Goal: Information Seeking & Learning: Learn about a topic

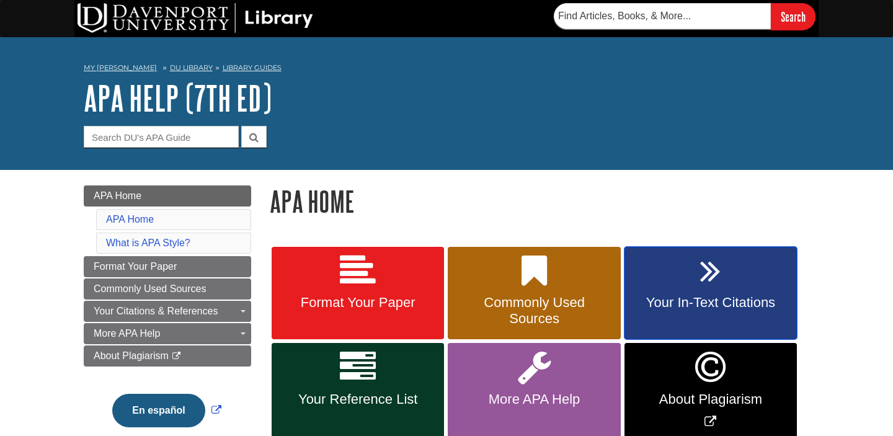
click at [716, 293] on link "Your In-Text Citations" at bounding box center [711, 293] width 172 height 93
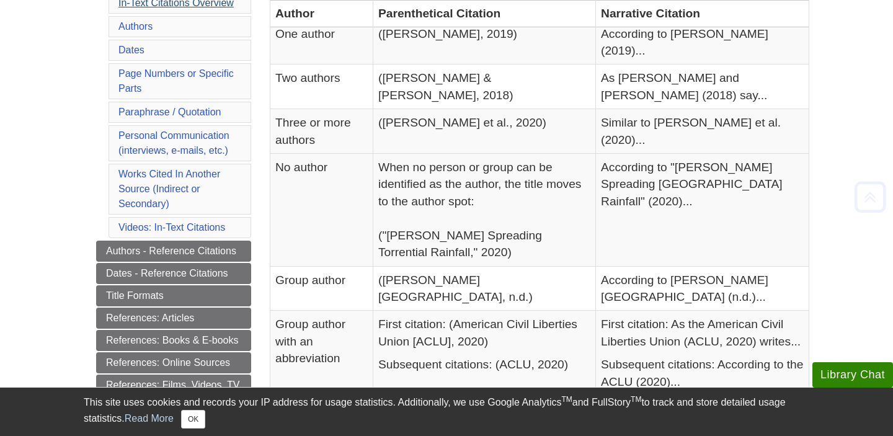
scroll to position [332, 0]
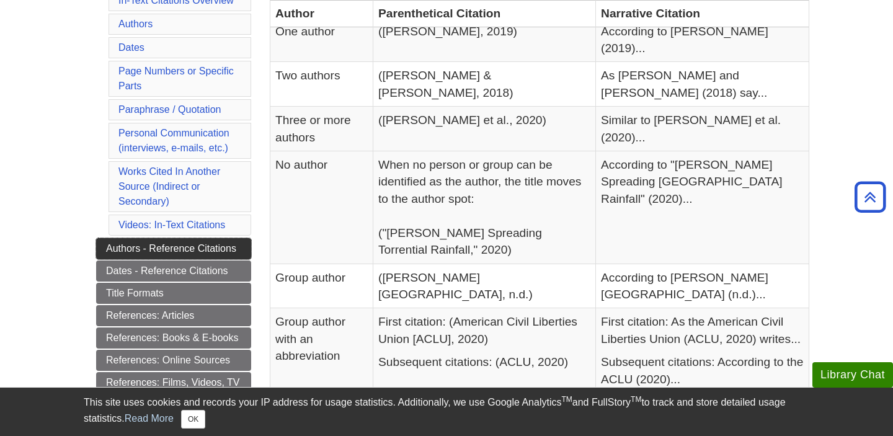
click at [164, 248] on link "Authors - Reference Citations" at bounding box center [173, 248] width 155 height 21
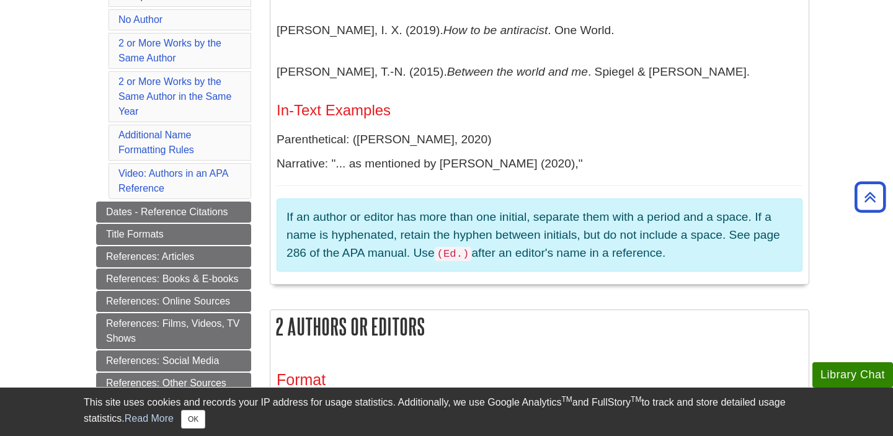
scroll to position [461, 0]
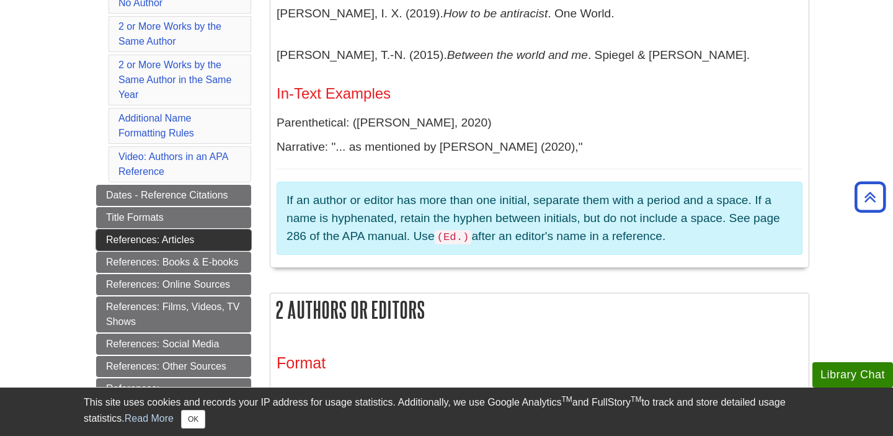
click at [163, 238] on link "References: Articles" at bounding box center [173, 240] width 155 height 21
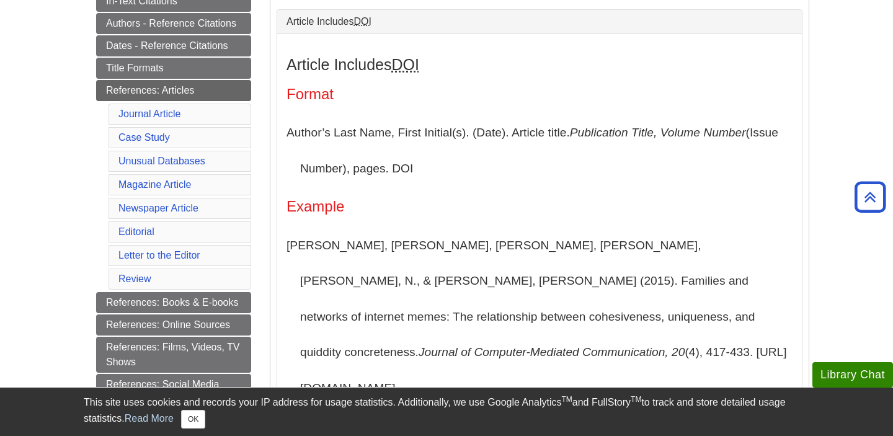
scroll to position [293, 0]
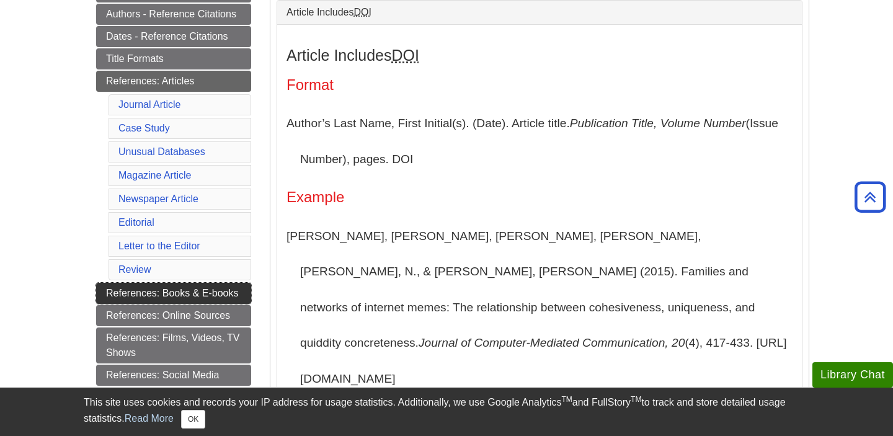
click at [184, 291] on link "References: Books & E-books" at bounding box center [173, 293] width 155 height 21
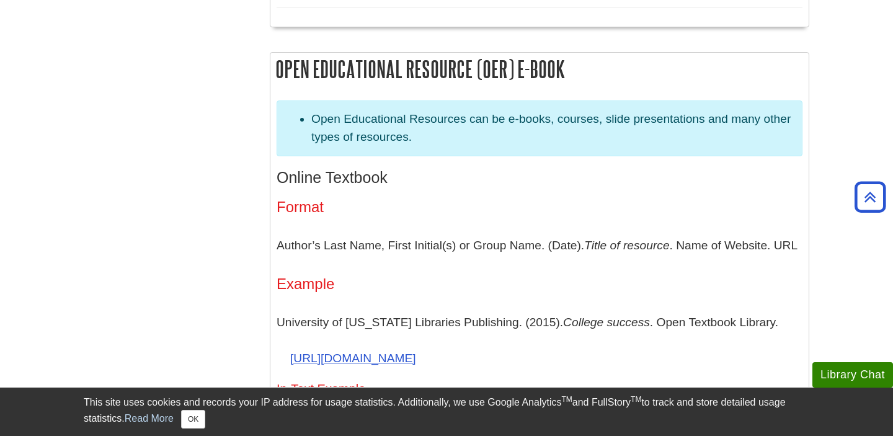
scroll to position [2529, 0]
